Goal: Information Seeking & Learning: Learn about a topic

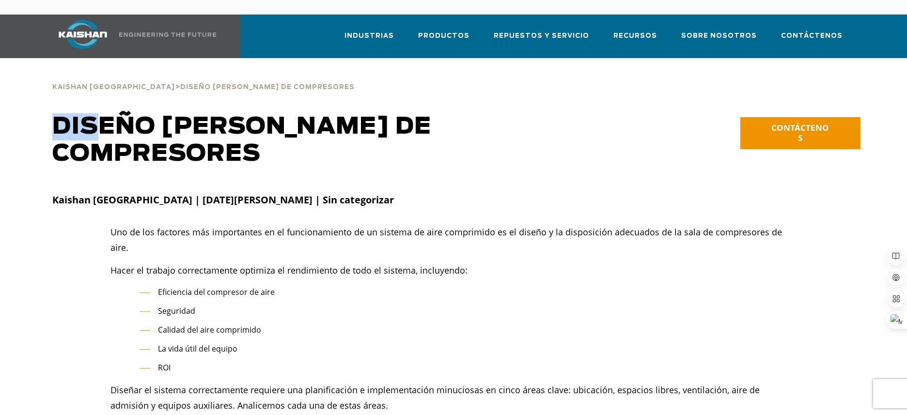
drag, startPoint x: 58, startPoint y: 112, endPoint x: 94, endPoint y: 124, distance: 38.0
click at [94, 124] on font "Diseño de sala de compresores" at bounding box center [241, 140] width 379 height 50
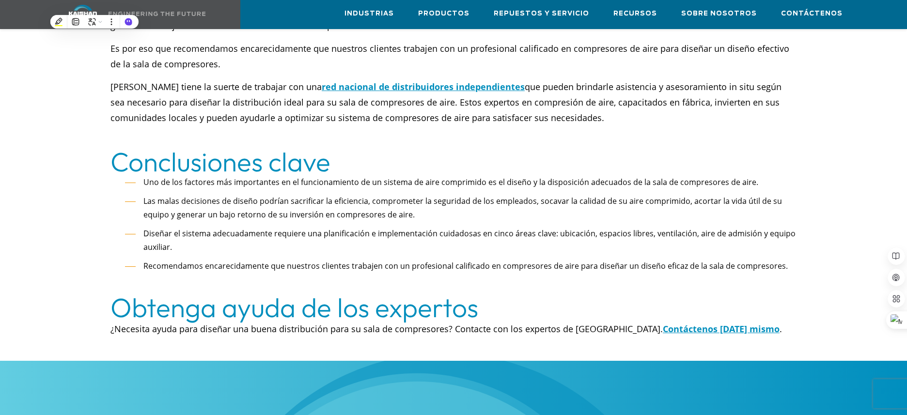
scroll to position [2656, 0]
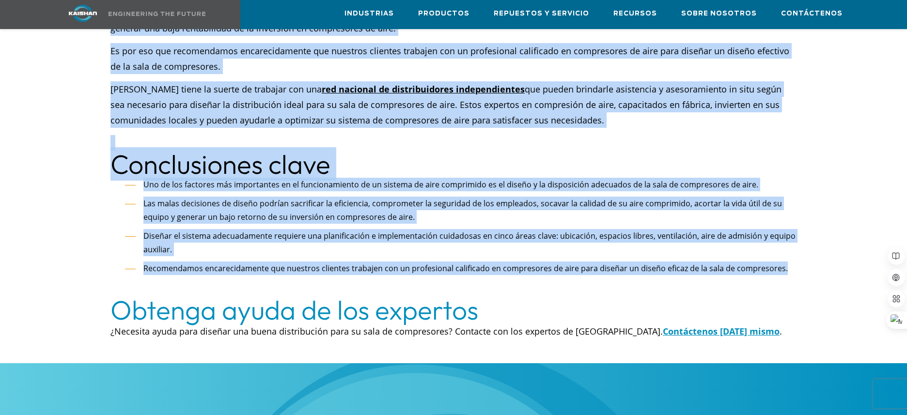
click at [775, 263] on font "Recomendamos encarecidamente que nuestros clientes trabajen con un profesional …" at bounding box center [465, 268] width 644 height 11
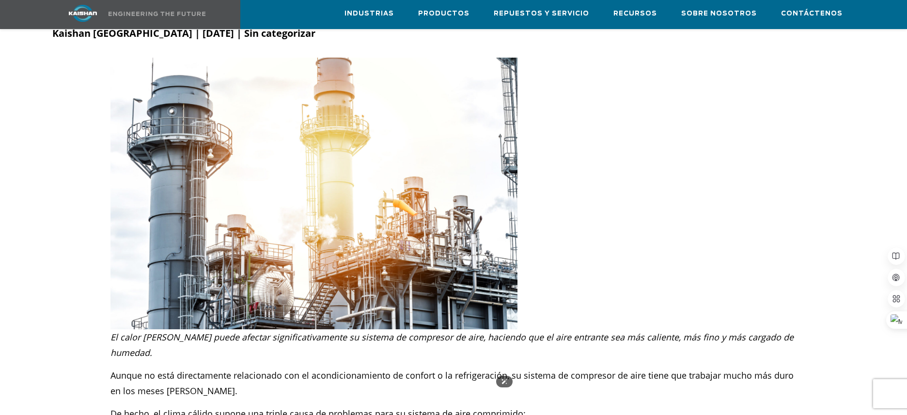
scroll to position [42, 0]
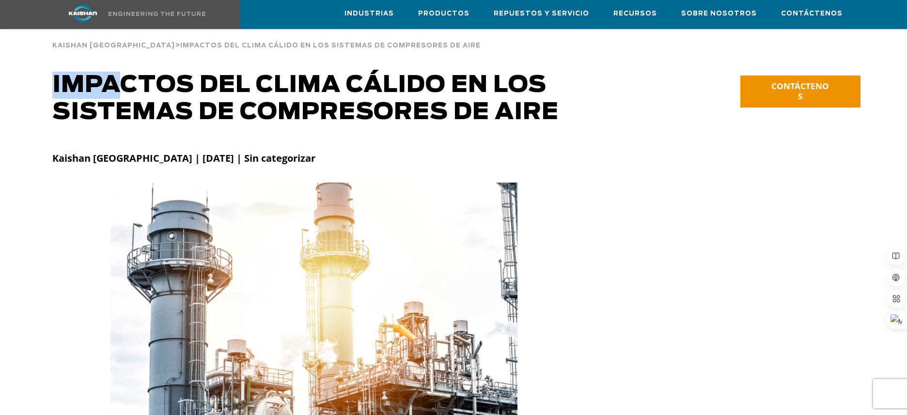
drag, startPoint x: 54, startPoint y: 70, endPoint x: 120, endPoint y: 76, distance: 66.2
click at [120, 76] on font "Impactos del clima cálido en los sistemas de compresores de aire" at bounding box center [305, 99] width 506 height 50
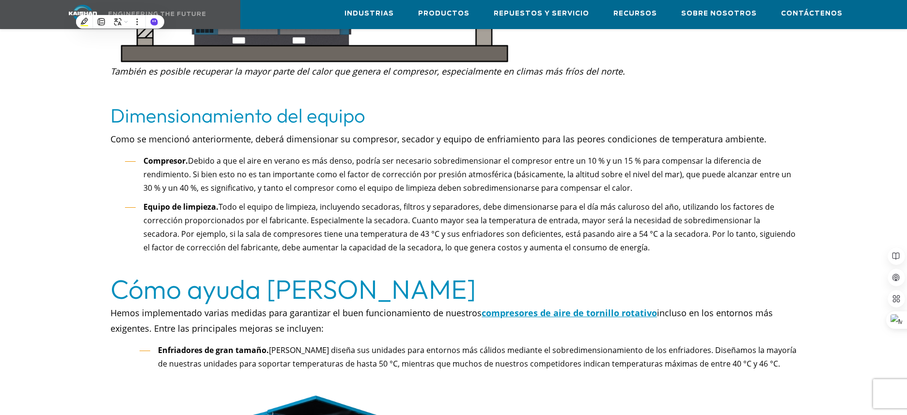
scroll to position [2555, 0]
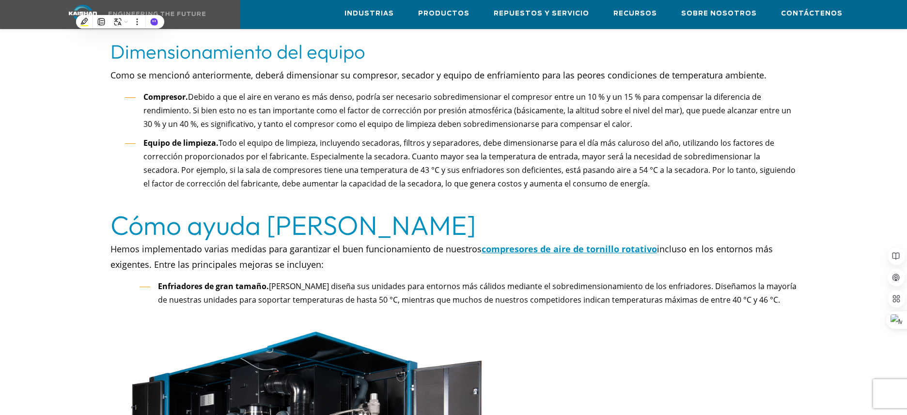
click at [601, 170] on li "Equipo de limpieza. Todo el equipo de limpieza, incluyendo secadoras, filtros y…" at bounding box center [460, 170] width 671 height 68
copy div "**********"
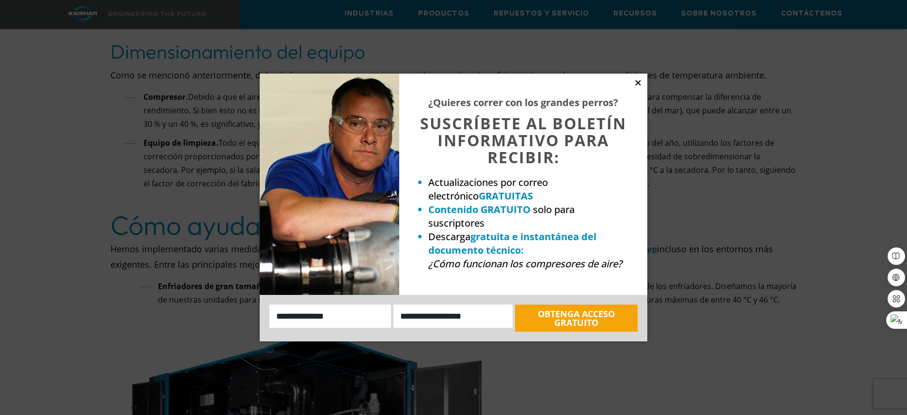
click at [638, 81] on icon at bounding box center [638, 82] width 9 height 9
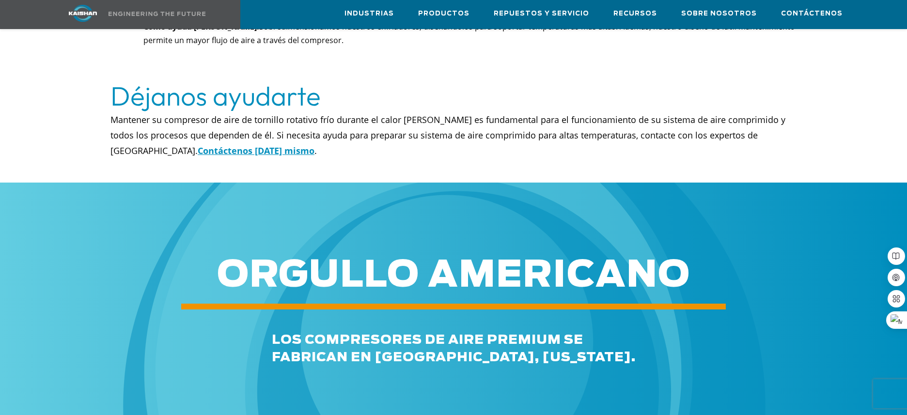
scroll to position [4141, 0]
